Goal: Complete application form: Complete application form

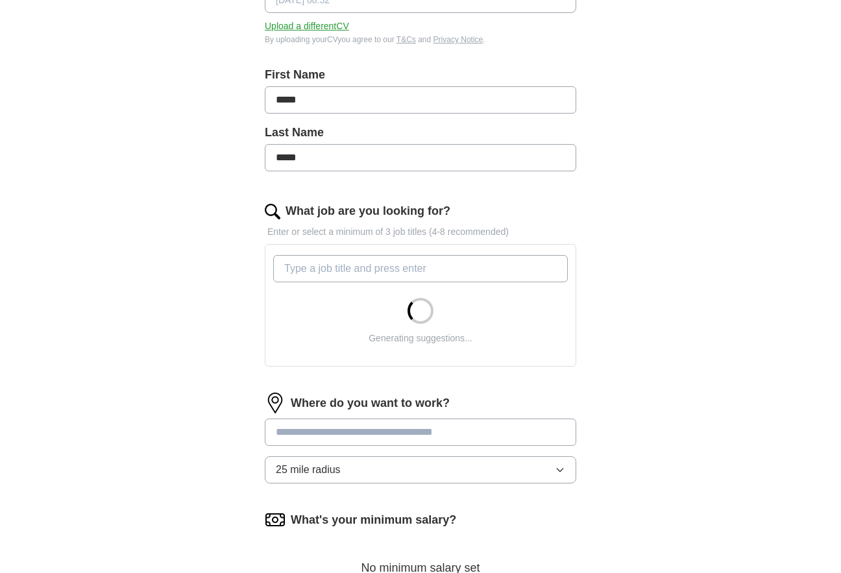
scroll to position [260, 0]
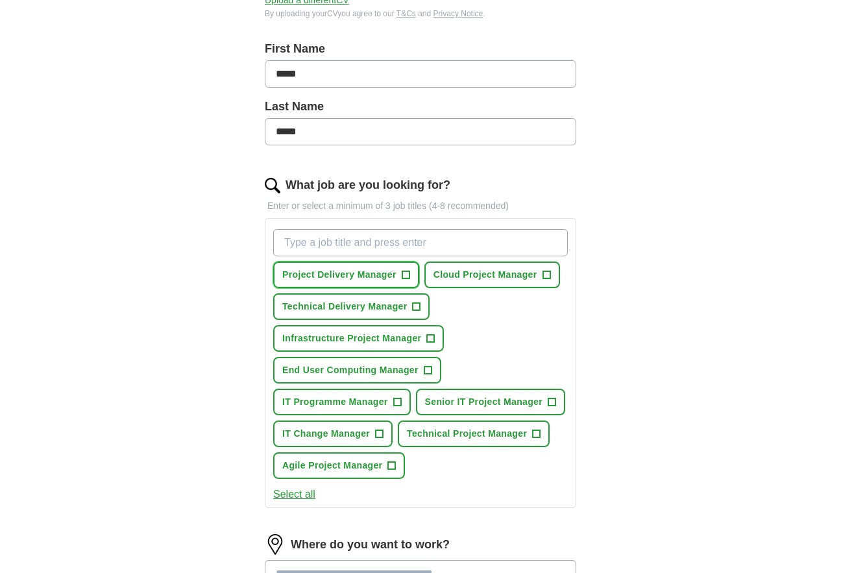
click at [395, 271] on span "Project Delivery Manager" at bounding box center [339, 275] width 114 height 14
click at [489, 278] on span "Cloud Project Manager" at bounding box center [486, 275] width 104 height 14
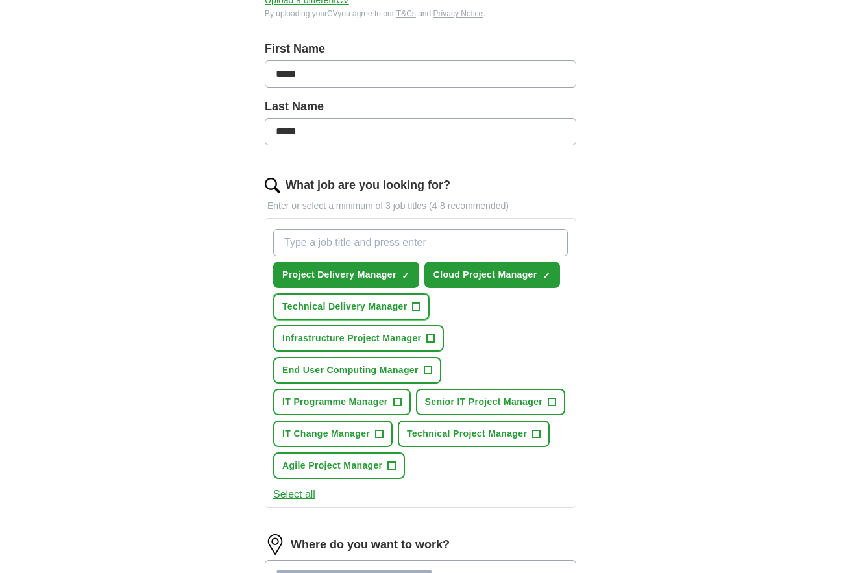
click at [374, 307] on span "Technical Delivery Manager" at bounding box center [344, 307] width 125 height 14
click at [373, 338] on span "Infrastructure Project Manager" at bounding box center [351, 339] width 139 height 14
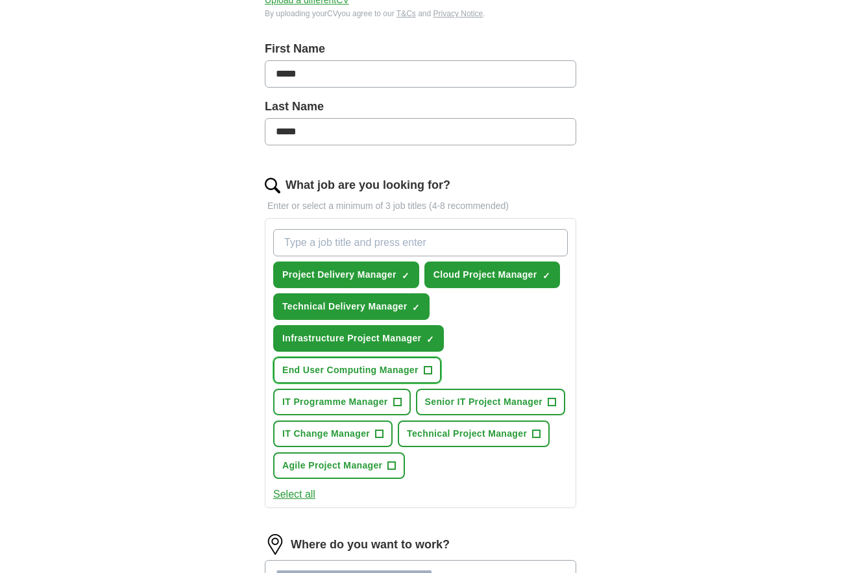
click at [372, 372] on span "End User Computing Manager" at bounding box center [350, 371] width 136 height 14
click at [458, 402] on span "Senior IT Project Manager" at bounding box center [483, 402] width 117 height 14
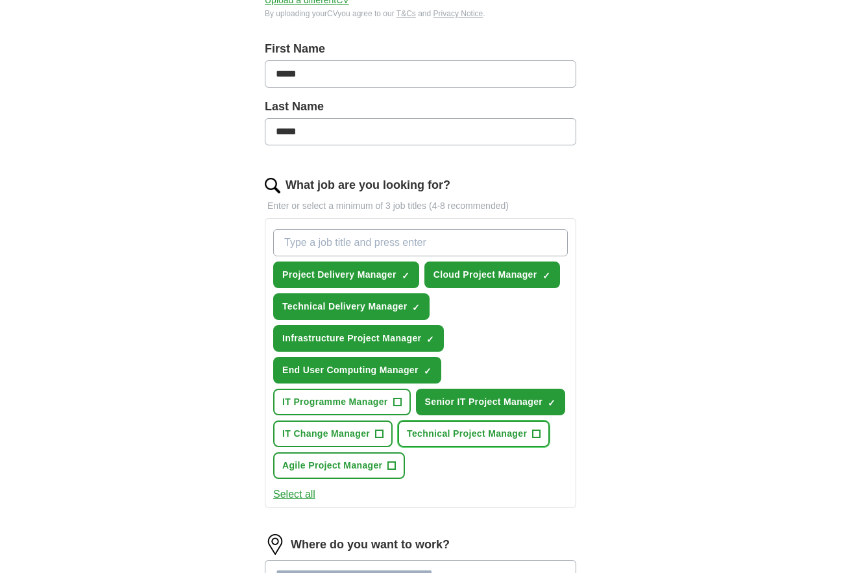
click at [460, 431] on span "Technical Project Manager" at bounding box center [467, 434] width 120 height 14
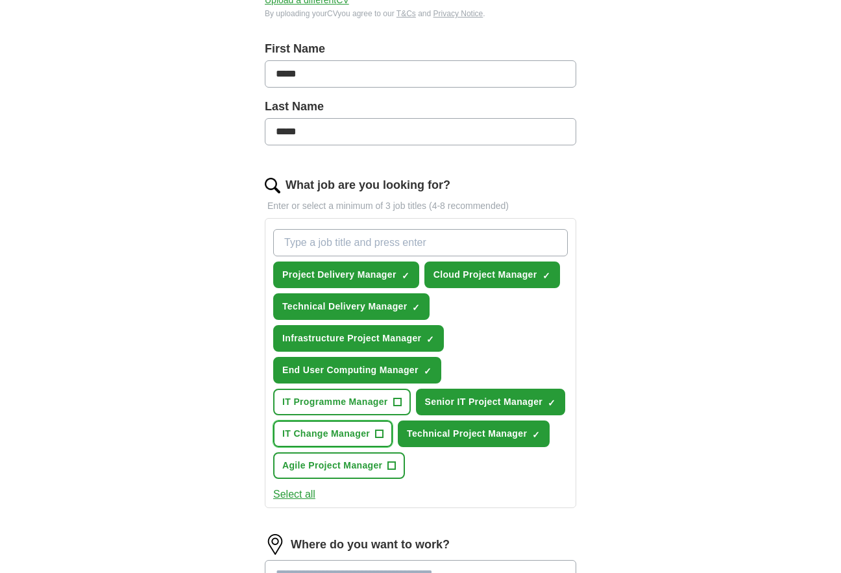
click at [357, 433] on span "IT Change Manager" at bounding box center [326, 434] width 88 height 14
click at [355, 467] on span "Agile Project Manager" at bounding box center [332, 466] width 100 height 14
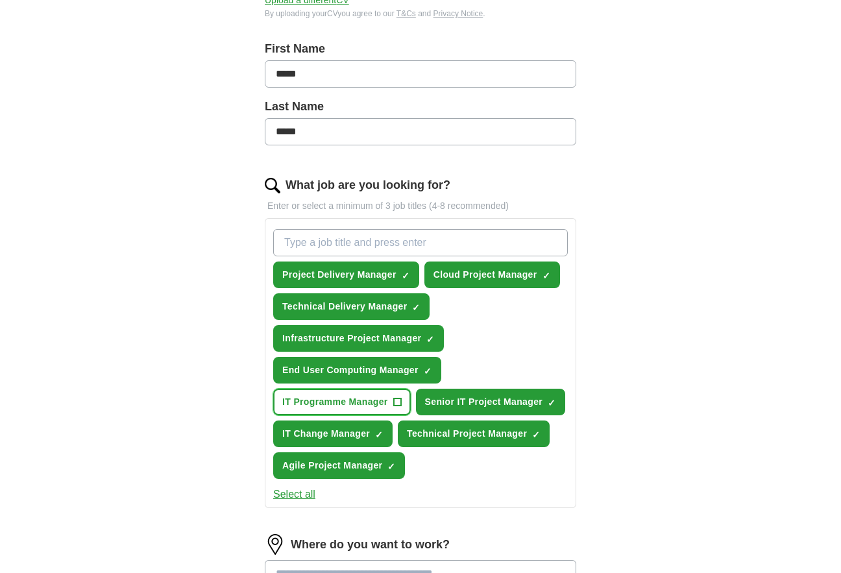
click at [362, 401] on span "IT Programme Manager" at bounding box center [335, 402] width 106 height 14
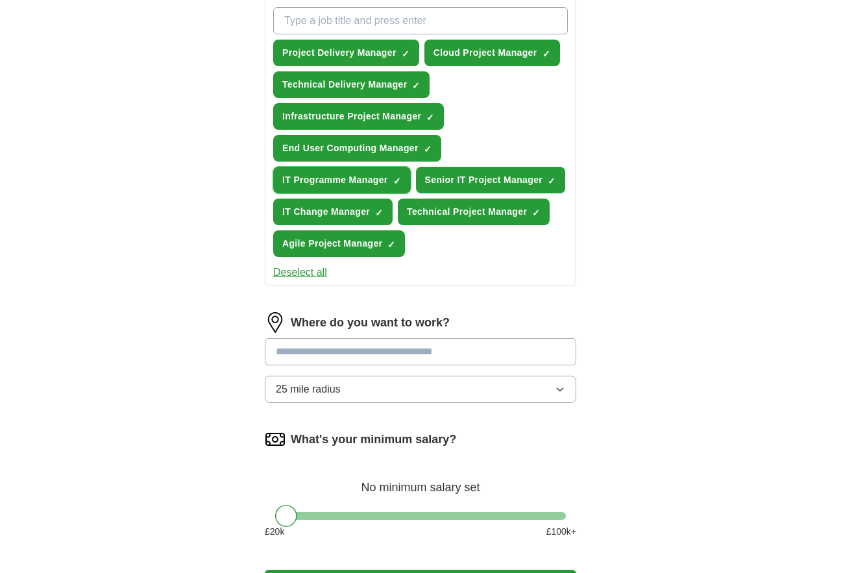
scroll to position [519, 0]
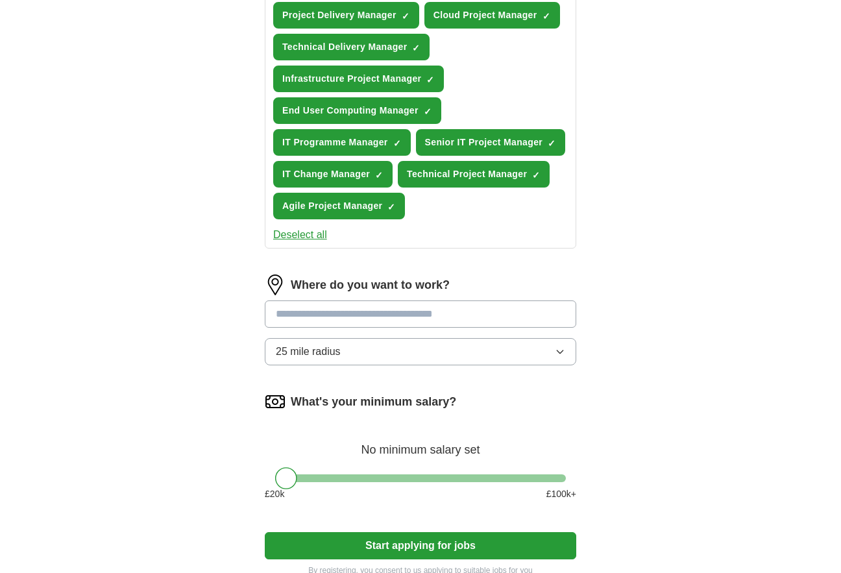
click at [335, 351] on span "25 mile radius" at bounding box center [308, 352] width 65 height 16
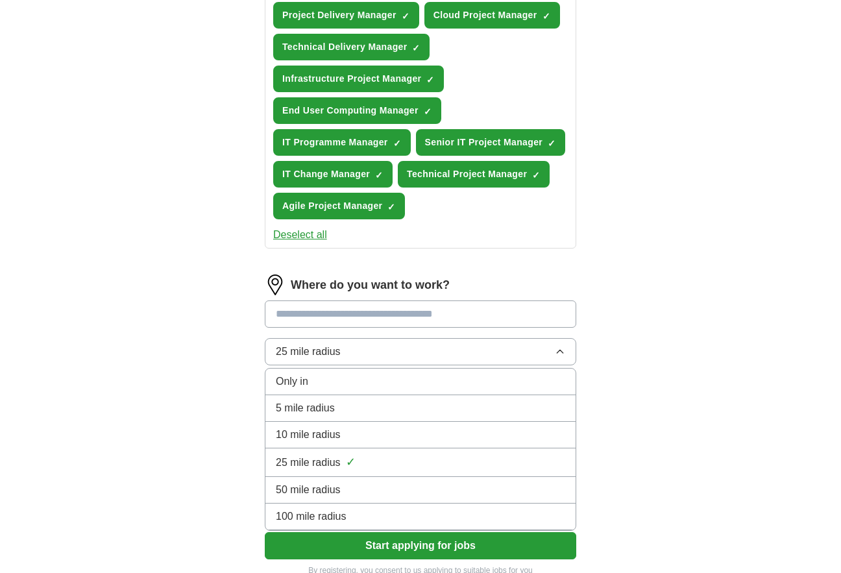
click at [327, 515] on span "100 mile radius" at bounding box center [311, 517] width 71 height 16
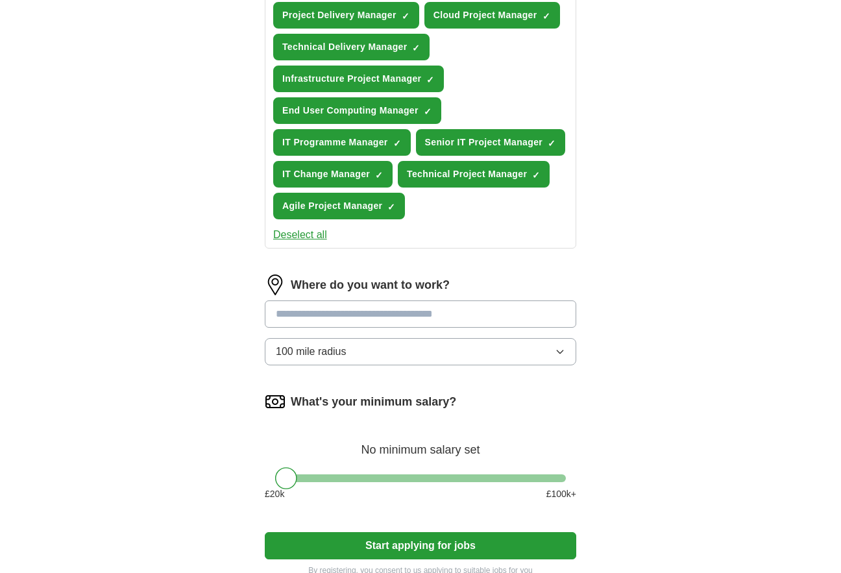
click at [385, 547] on button "Start applying for jobs" at bounding box center [421, 545] width 312 height 27
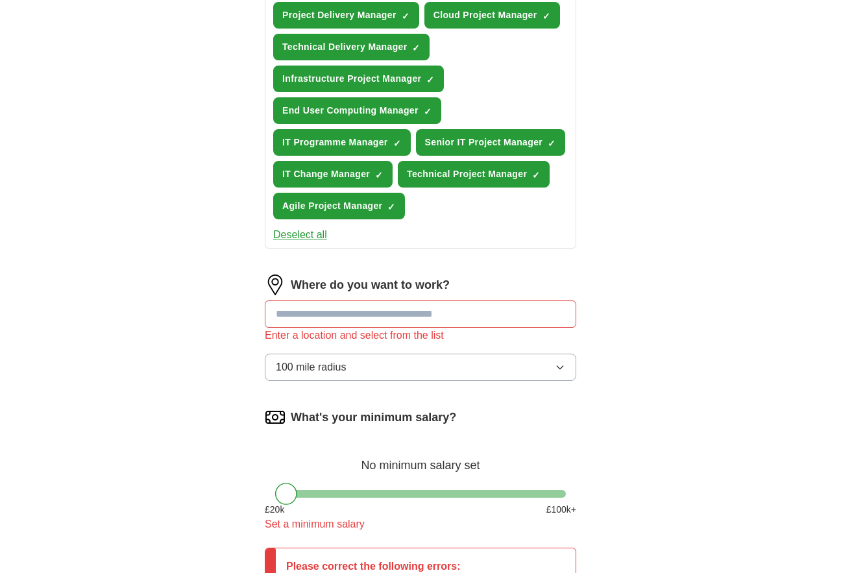
click at [334, 312] on input at bounding box center [421, 314] width 312 height 27
drag, startPoint x: 334, startPoint y: 312, endPoint x: 242, endPoint y: 312, distance: 92.2
click at [243, 312] on div "Let ApplyIQ do the hard work of searching and applying for jobs. Just tell us w…" at bounding box center [420, 149] width 415 height 1112
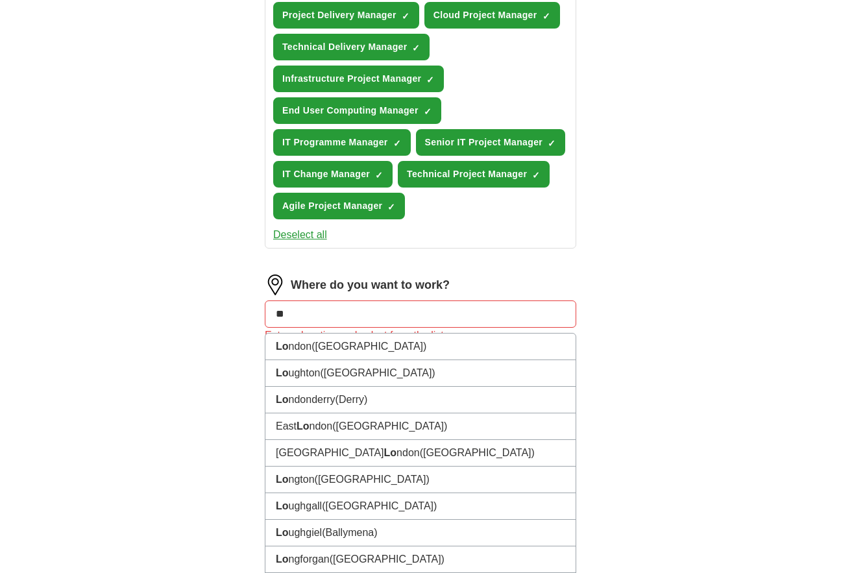
click at [284, 314] on input "**" at bounding box center [421, 314] width 312 height 27
drag, startPoint x: 293, startPoint y: 314, endPoint x: 238, endPoint y: 304, distance: 56.6
click at [238, 306] on div "Let ApplyIQ do the hard work of searching and applying for jobs. Just tell us w…" at bounding box center [420, 149] width 415 height 1112
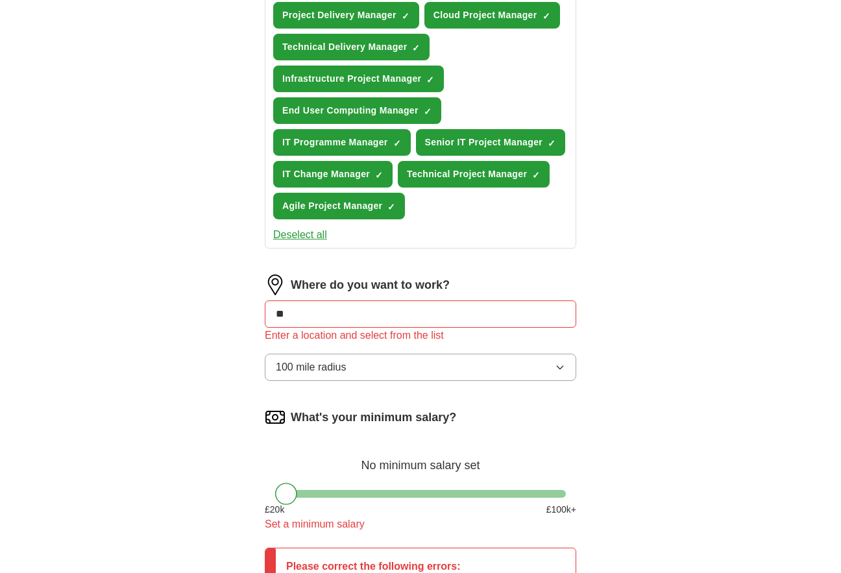
type input "*"
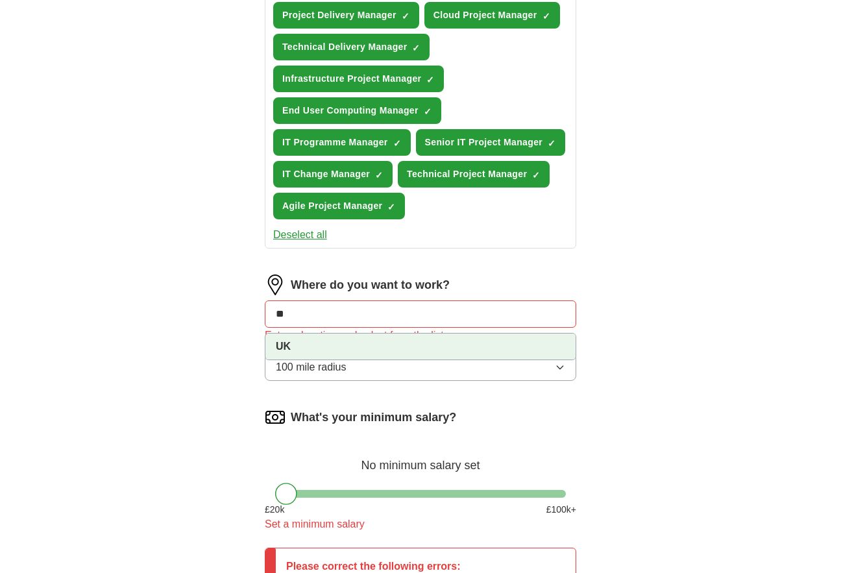
click at [303, 342] on li "UK" at bounding box center [421, 347] width 310 height 26
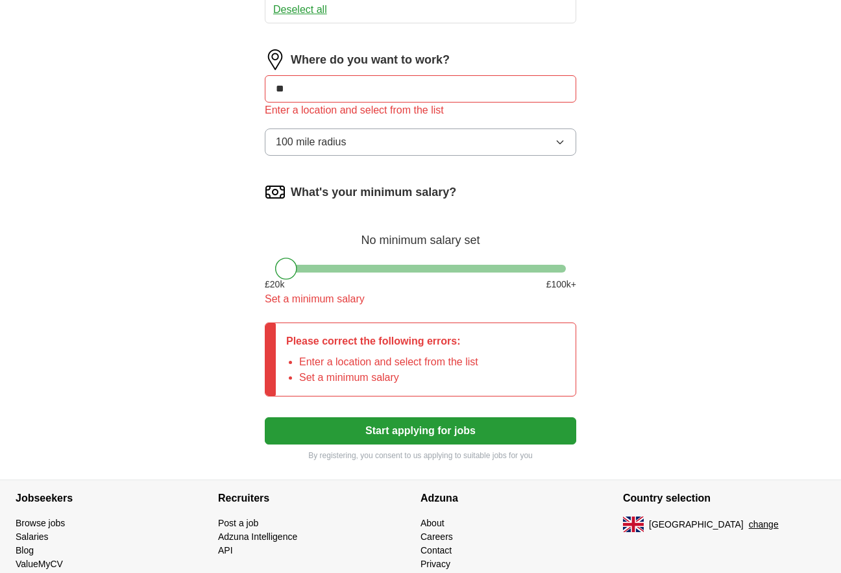
scroll to position [779, 0]
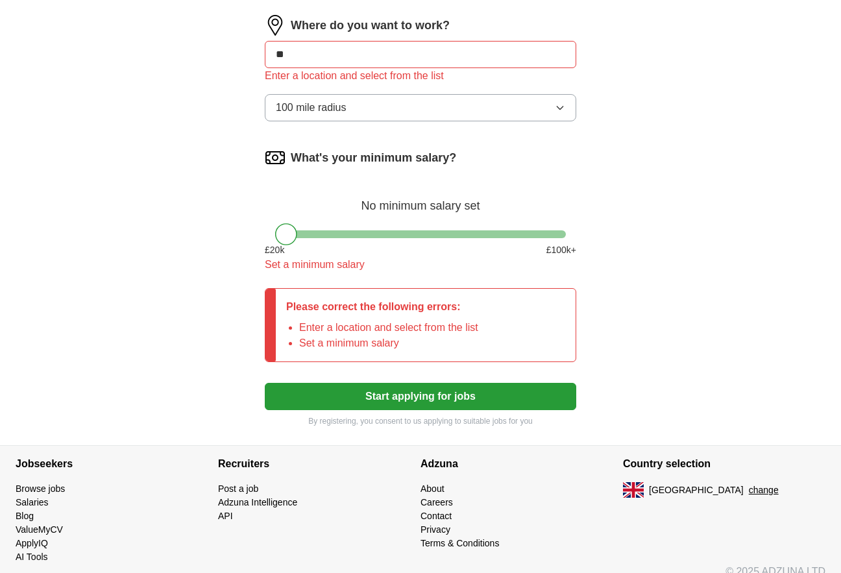
click at [388, 402] on button "Start applying for jobs" at bounding box center [421, 396] width 312 height 27
click at [301, 56] on input "**" at bounding box center [421, 54] width 312 height 27
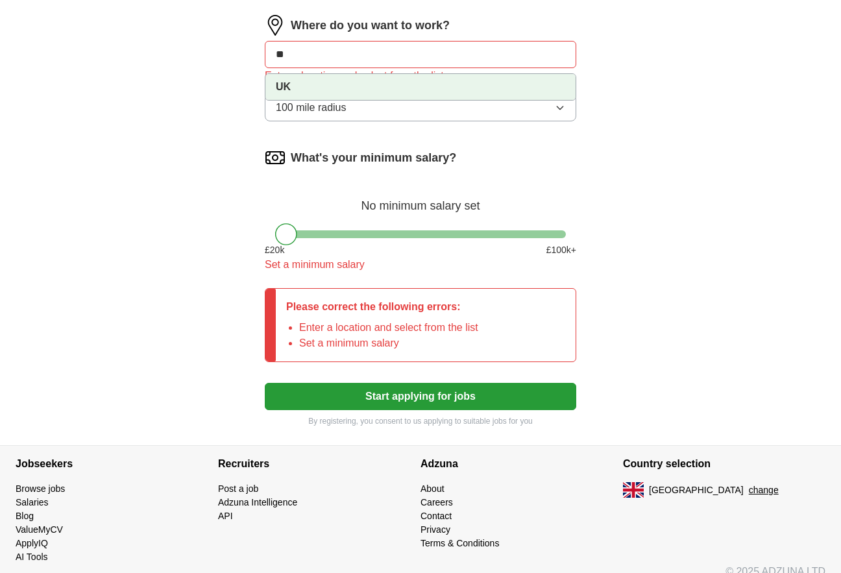
click at [279, 88] on strong "UK" at bounding box center [283, 86] width 15 height 11
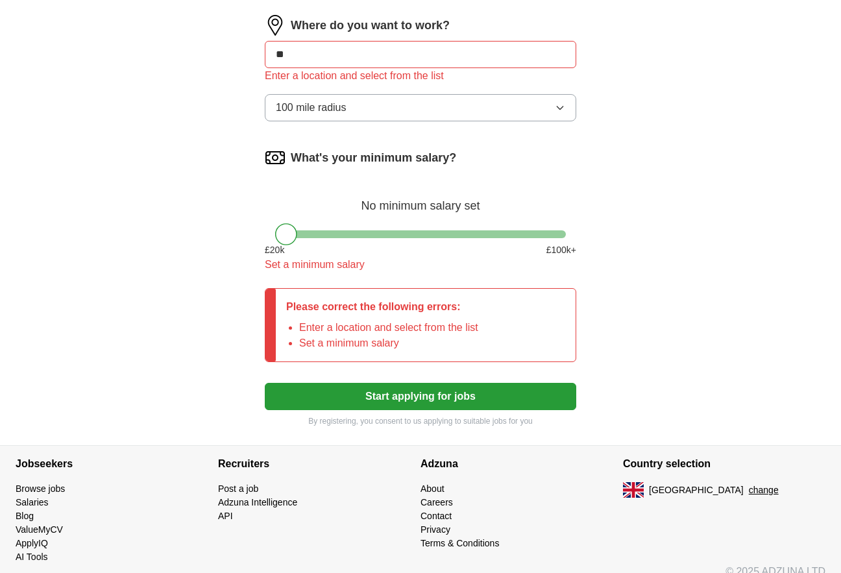
click at [299, 55] on input "**" at bounding box center [421, 54] width 312 height 27
click at [410, 399] on button "Start applying for jobs" at bounding box center [421, 396] width 312 height 27
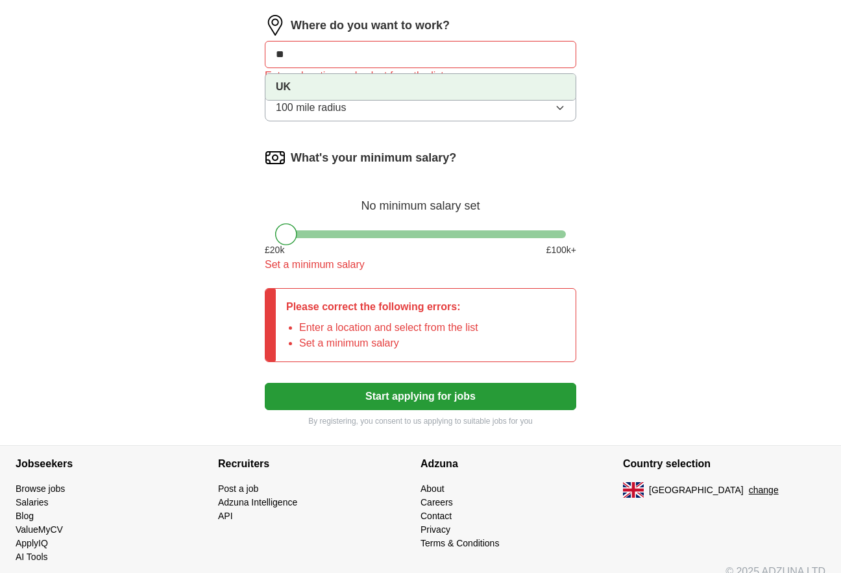
drag, startPoint x: 299, startPoint y: 58, endPoint x: 257, endPoint y: 54, distance: 42.4
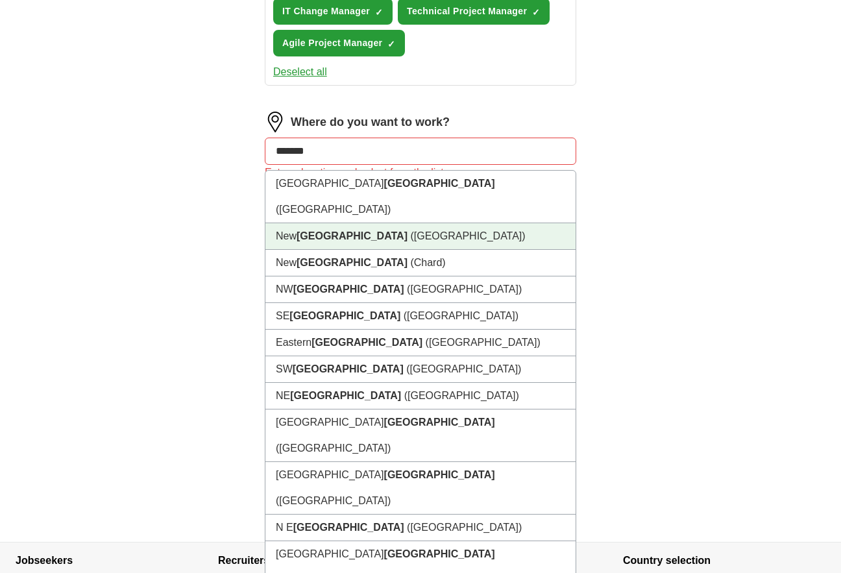
scroll to position [666, 0]
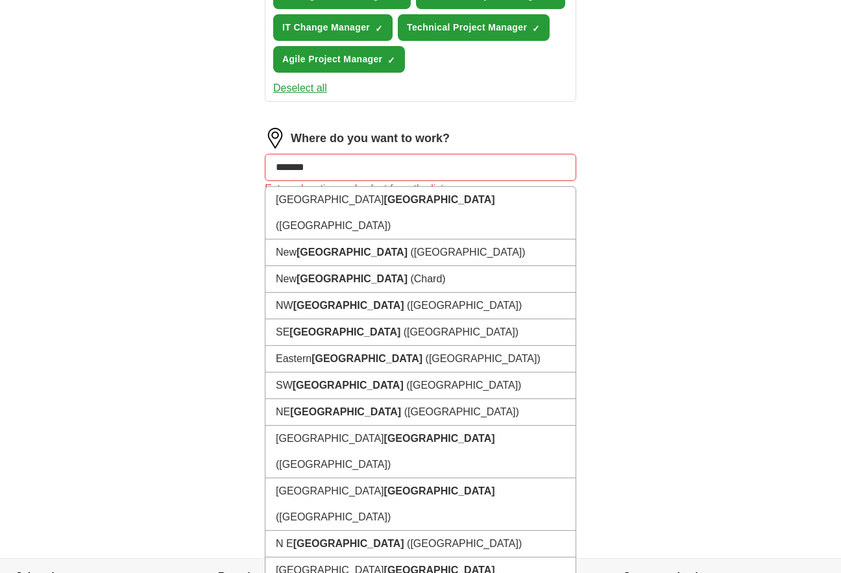
drag, startPoint x: 325, startPoint y: 169, endPoint x: 231, endPoint y: 156, distance: 94.9
click at [232, 156] on div "Let ApplyIQ do the hard work of searching and applying for jobs. Just tell us w…" at bounding box center [420, 2] width 415 height 1112
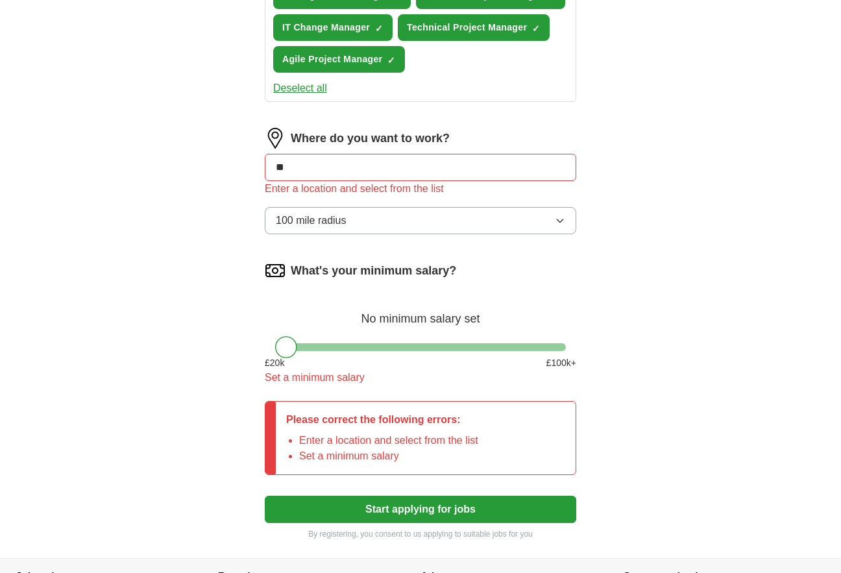
type input "*"
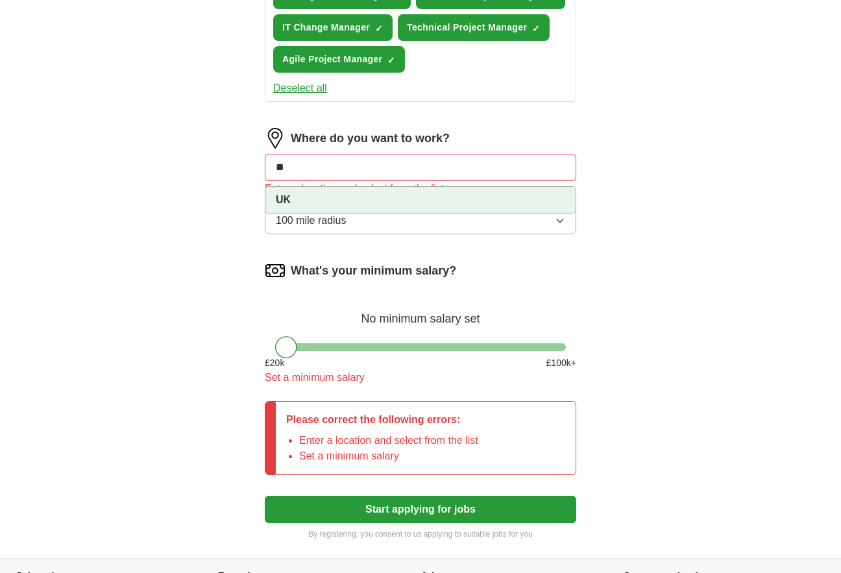
click at [277, 200] on li "UK" at bounding box center [421, 200] width 310 height 26
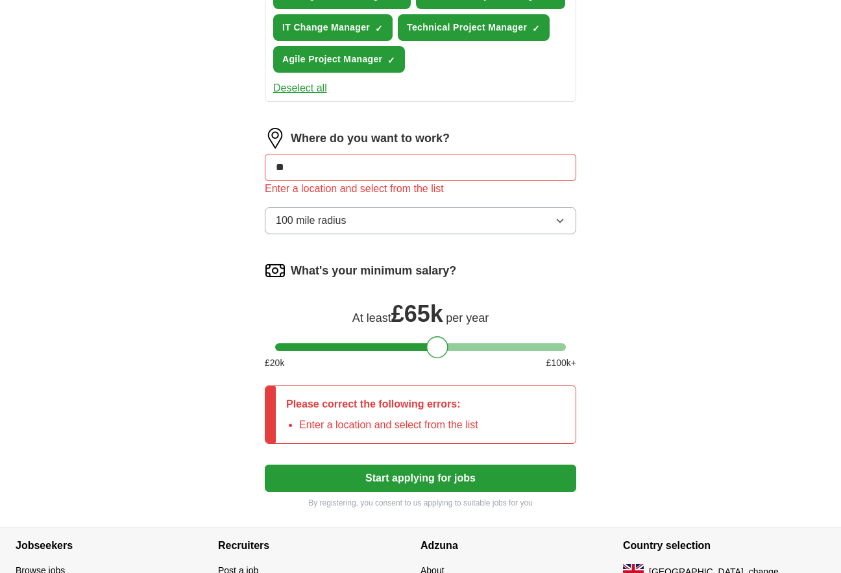
drag, startPoint x: 286, startPoint y: 346, endPoint x: 436, endPoint y: 352, distance: 150.7
click at [436, 352] on div at bounding box center [437, 347] width 22 height 22
click at [417, 476] on button "Start applying for jobs" at bounding box center [421, 478] width 312 height 27
click at [417, 475] on button "Start applying for jobs" at bounding box center [421, 478] width 312 height 27
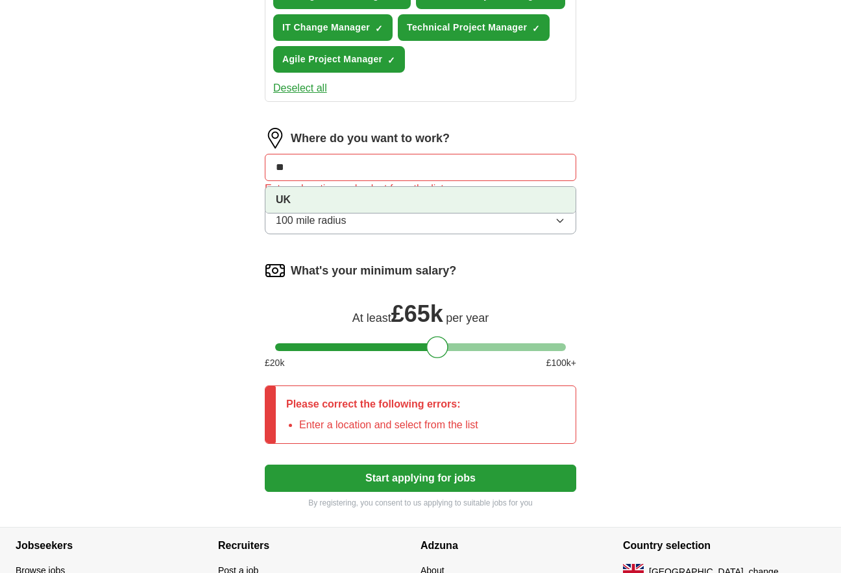
click at [333, 173] on input "**" at bounding box center [421, 167] width 312 height 27
drag, startPoint x: 269, startPoint y: 160, endPoint x: 256, endPoint y: 160, distance: 13.0
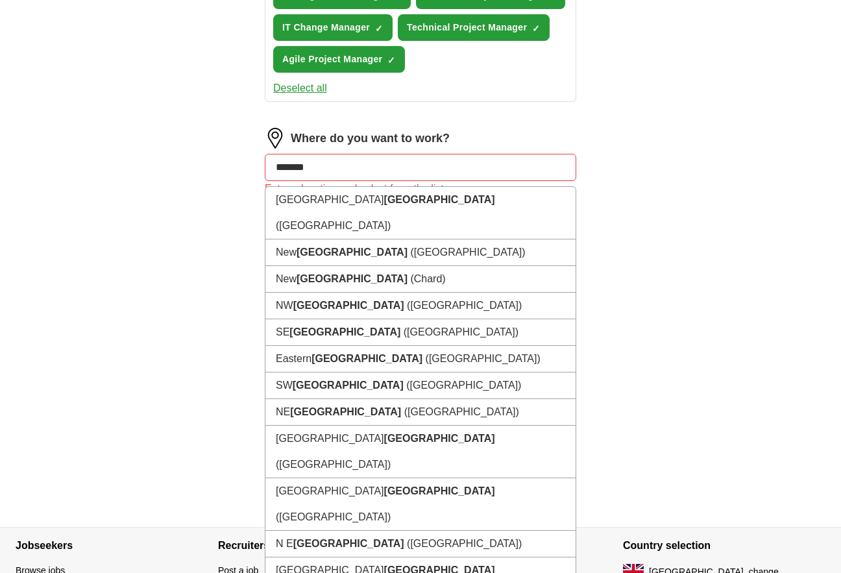
drag, startPoint x: 328, startPoint y: 166, endPoint x: 226, endPoint y: 164, distance: 101.9
type input "******"
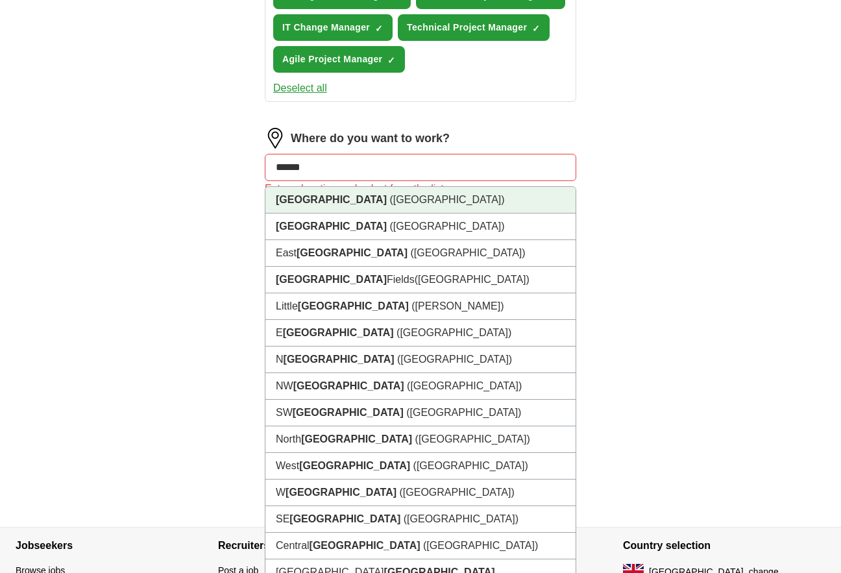
click at [293, 201] on strong "[GEOGRAPHIC_DATA]" at bounding box center [331, 199] width 111 height 11
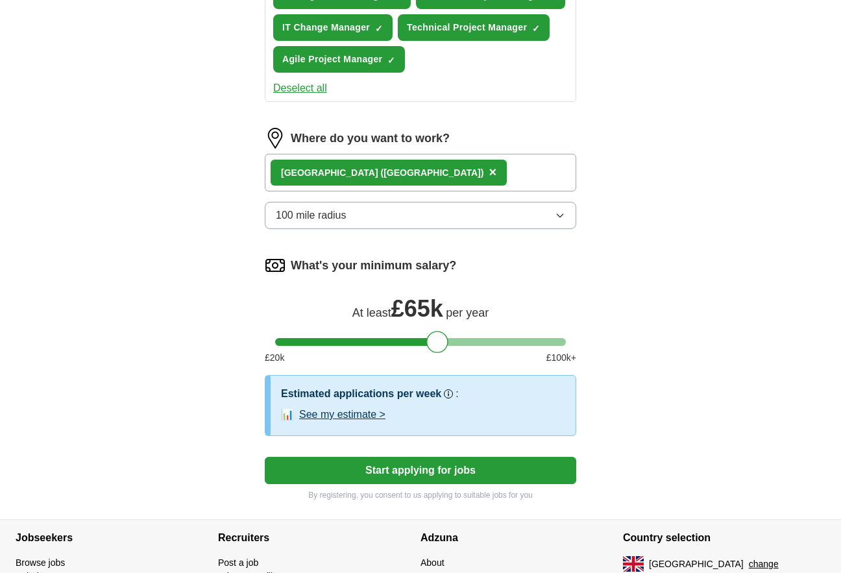
click at [378, 171] on div "[GEOGRAPHIC_DATA] ([GEOGRAPHIC_DATA]) ×" at bounding box center [421, 173] width 312 height 38
click at [385, 169] on div "[GEOGRAPHIC_DATA] ([GEOGRAPHIC_DATA]) ×" at bounding box center [421, 173] width 312 height 38
click at [373, 466] on button "Start applying for jobs" at bounding box center [421, 470] width 312 height 27
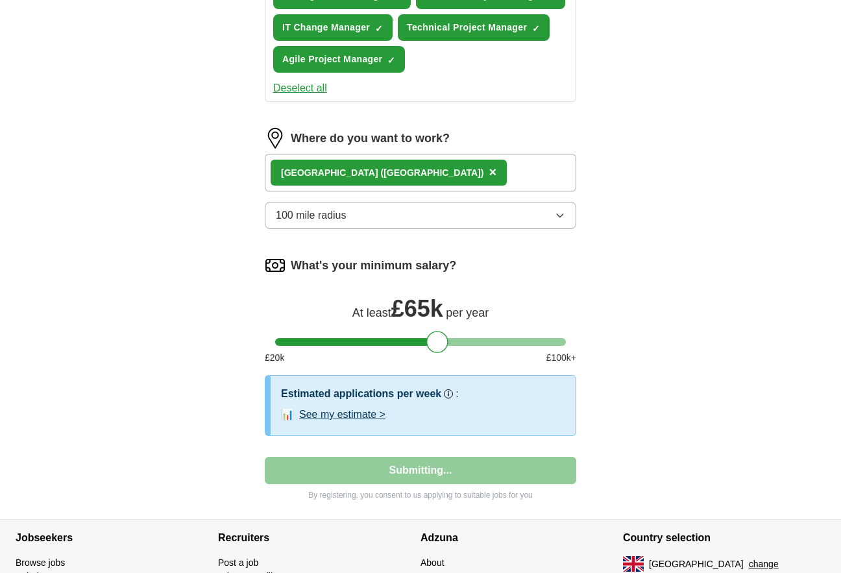
select select "**"
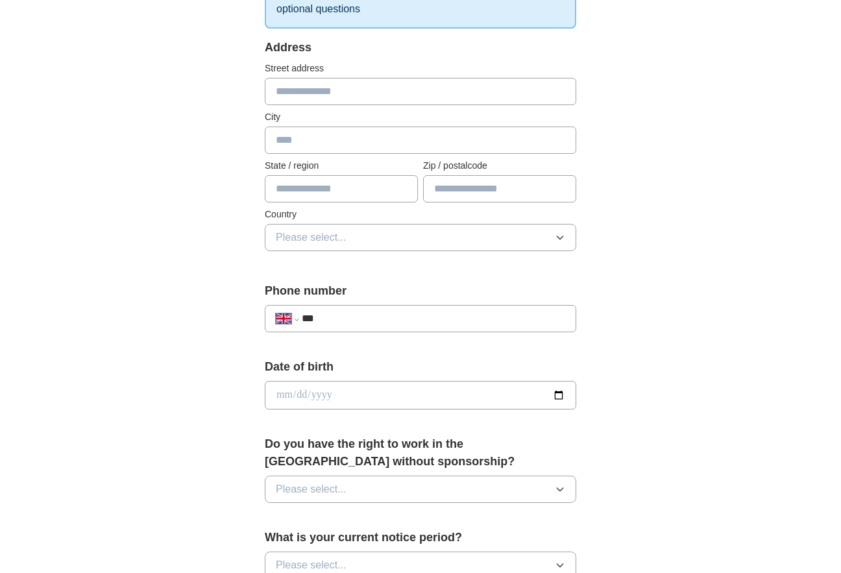
scroll to position [260, 0]
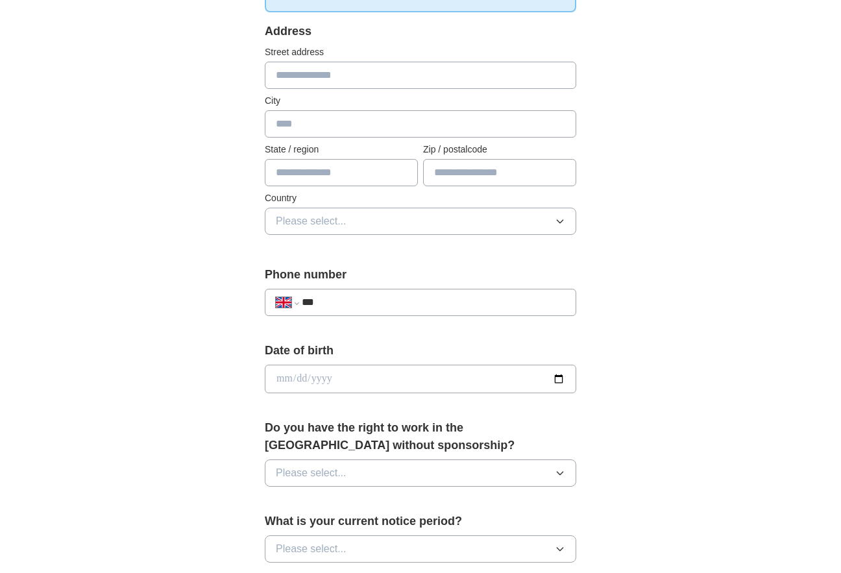
click at [408, 295] on input "***" at bounding box center [434, 303] width 264 height 16
click at [484, 221] on button "Please select..." at bounding box center [421, 221] width 312 height 27
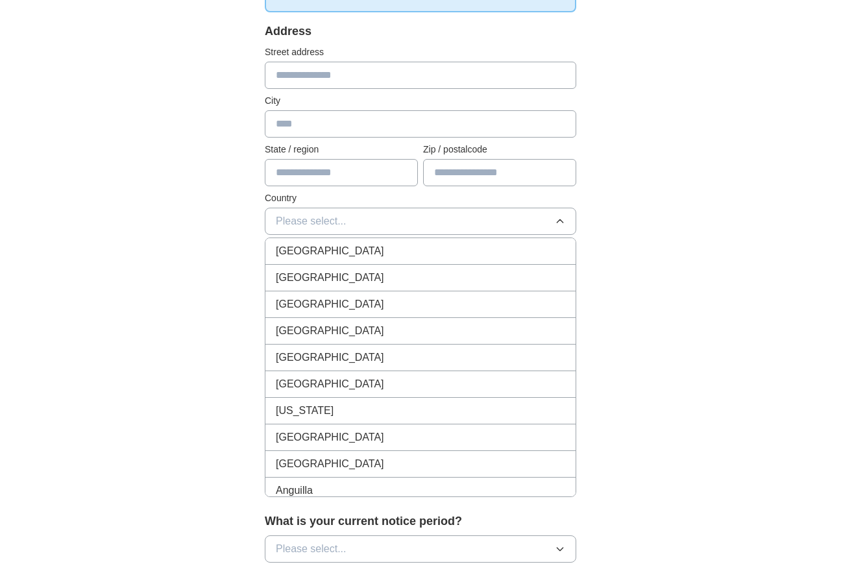
click at [327, 248] on span "[GEOGRAPHIC_DATA]" at bounding box center [330, 251] width 108 height 16
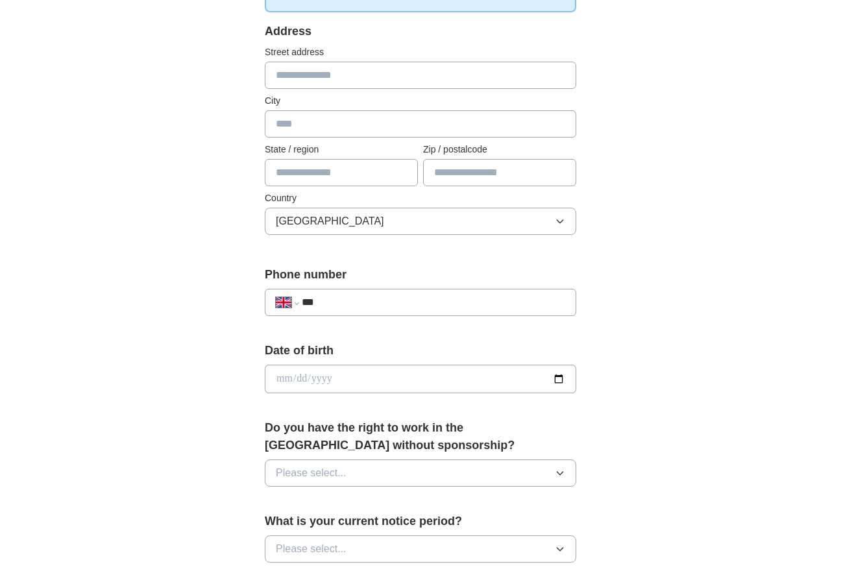
click at [341, 301] on input "***" at bounding box center [434, 303] width 264 height 16
paste input "**********"
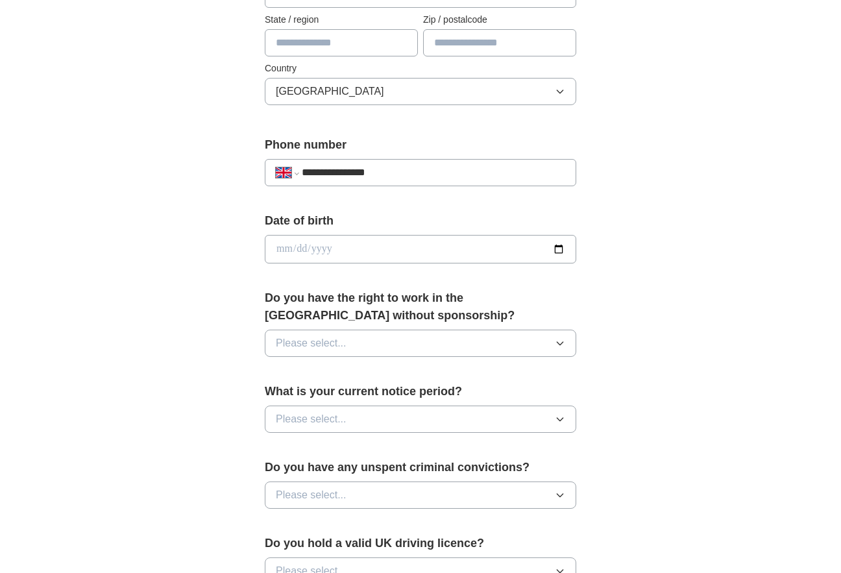
type input "**********"
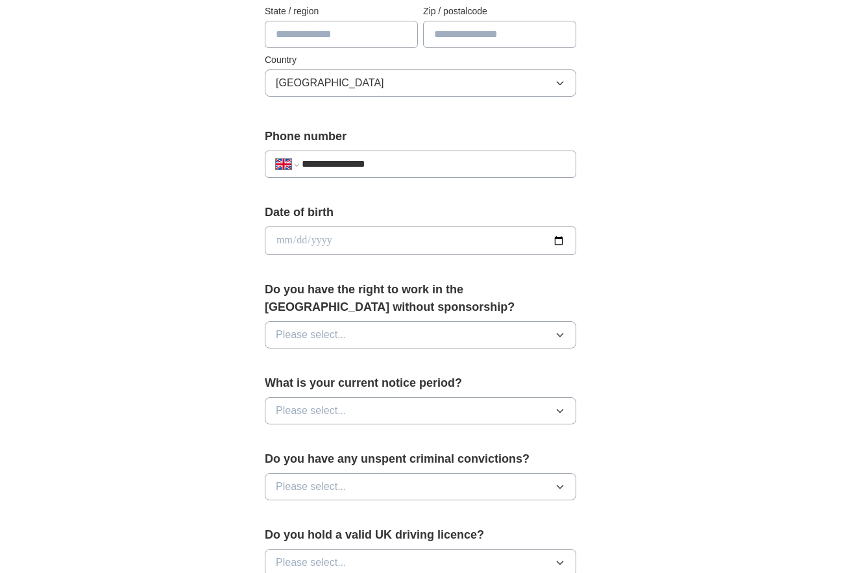
click at [434, 354] on div "Do you have the right to work in the [GEOGRAPHIC_DATA] without sponsorship? Ple…" at bounding box center [421, 320] width 312 height 78
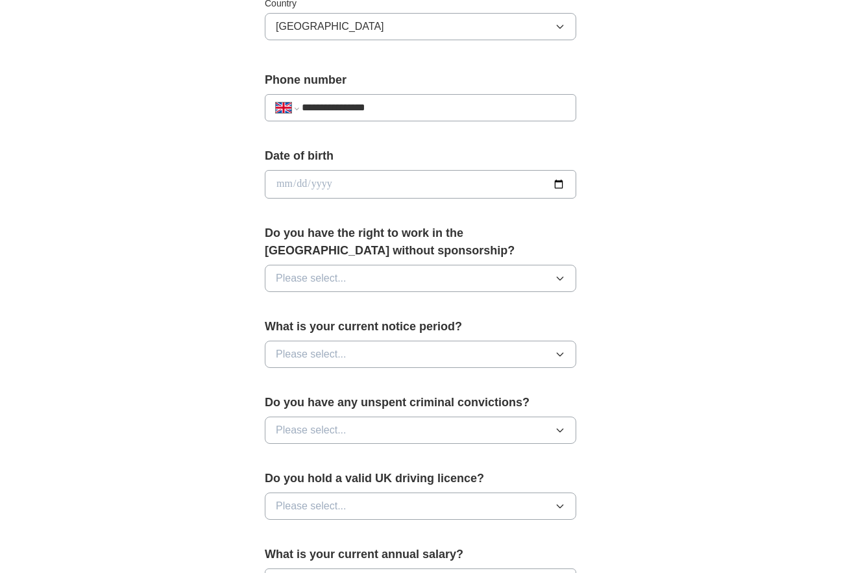
click at [338, 280] on span "Please select..." at bounding box center [311, 279] width 71 height 16
click at [298, 310] on div "Yes" at bounding box center [421, 309] width 290 height 16
click at [365, 360] on button "Please select..." at bounding box center [421, 354] width 312 height 27
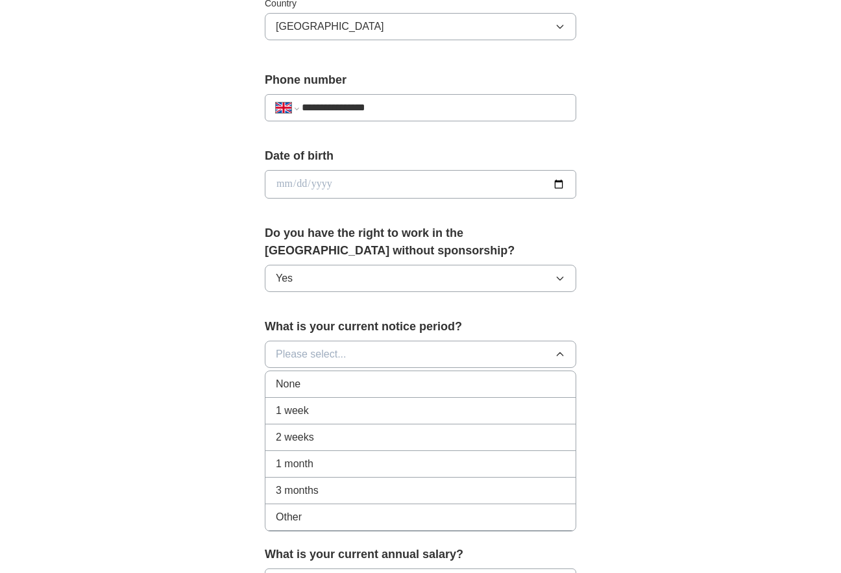
click at [321, 388] on div "None" at bounding box center [421, 385] width 290 height 16
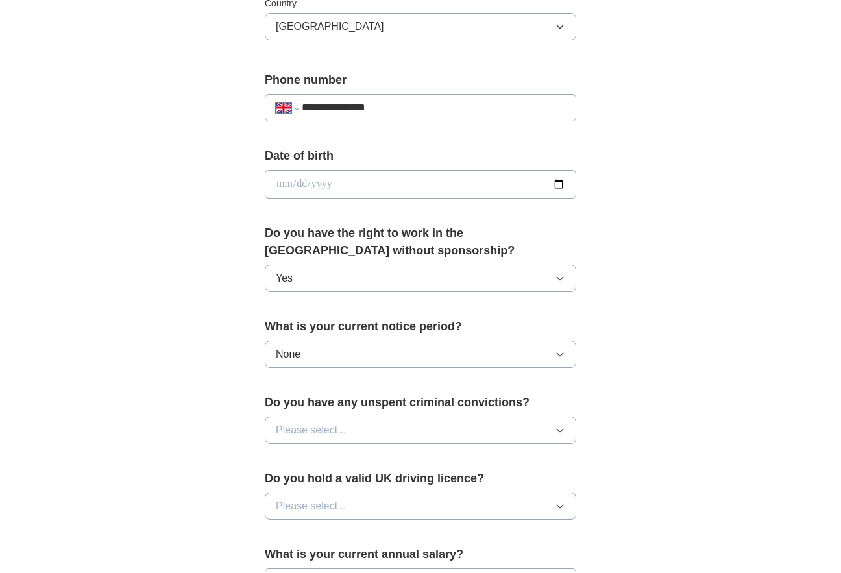
click at [356, 432] on button "Please select..." at bounding box center [421, 430] width 312 height 27
click at [310, 482] on div "No" at bounding box center [421, 487] width 290 height 16
drag, startPoint x: 186, startPoint y: 427, endPoint x: 199, endPoint y: 421, distance: 15.1
click at [186, 427] on div "**********" at bounding box center [420, 167] width 831 height 1165
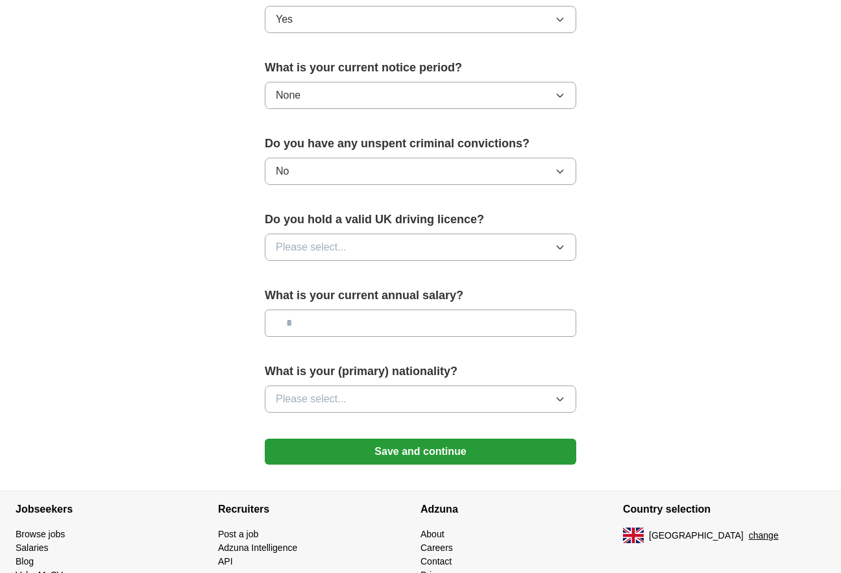
scroll to position [714, 0]
click at [318, 248] on span "Please select..." at bounding box center [311, 247] width 71 height 16
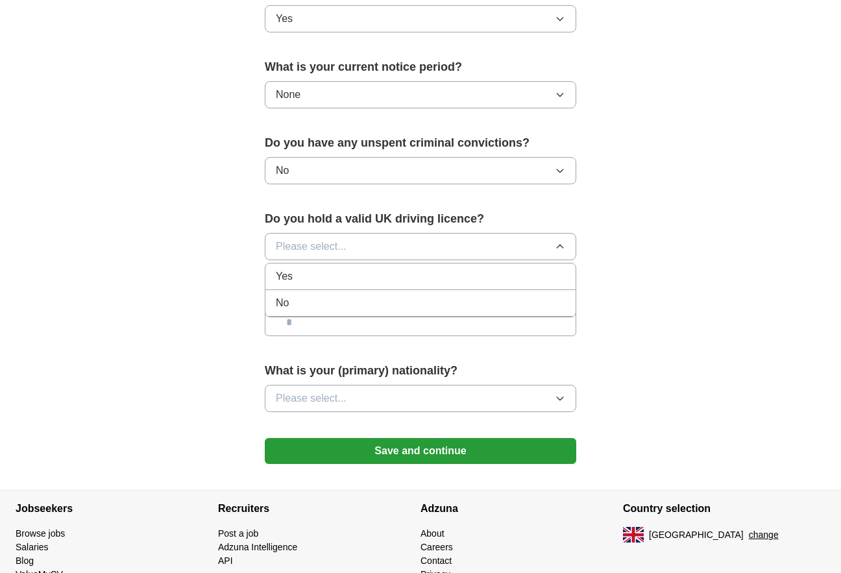
click at [314, 278] on div "Yes" at bounding box center [421, 277] width 290 height 16
click at [315, 323] on input "text" at bounding box center [421, 322] width 312 height 27
type input "*******"
click at [347, 402] on button "Please select..." at bounding box center [421, 398] width 312 height 27
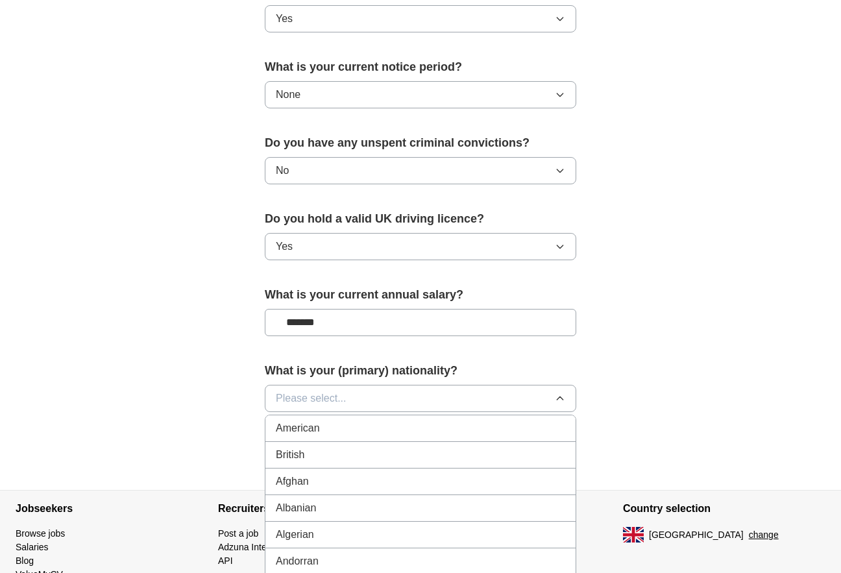
click at [312, 453] on div "British" at bounding box center [421, 455] width 290 height 16
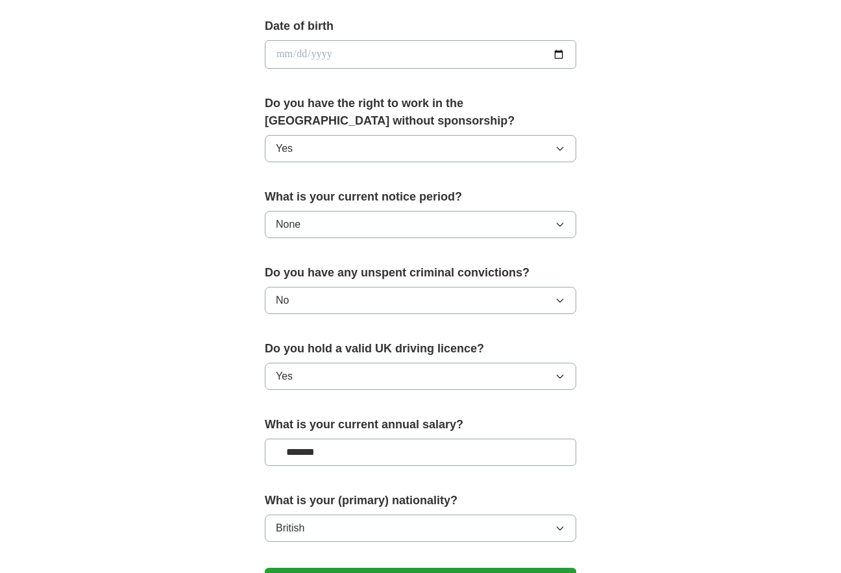
scroll to position [776, 0]
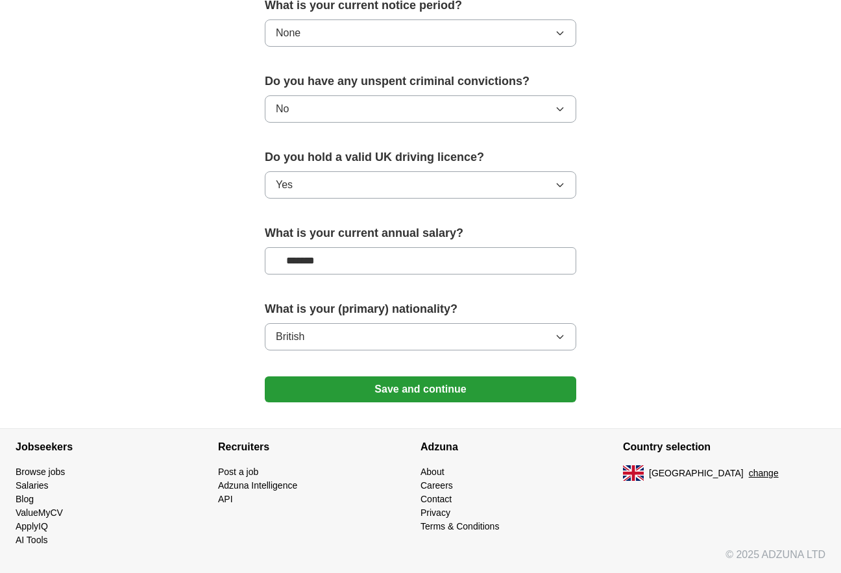
click at [393, 381] on button "Save and continue" at bounding box center [421, 390] width 312 height 26
